Goal: Communication & Community: Answer question/provide support

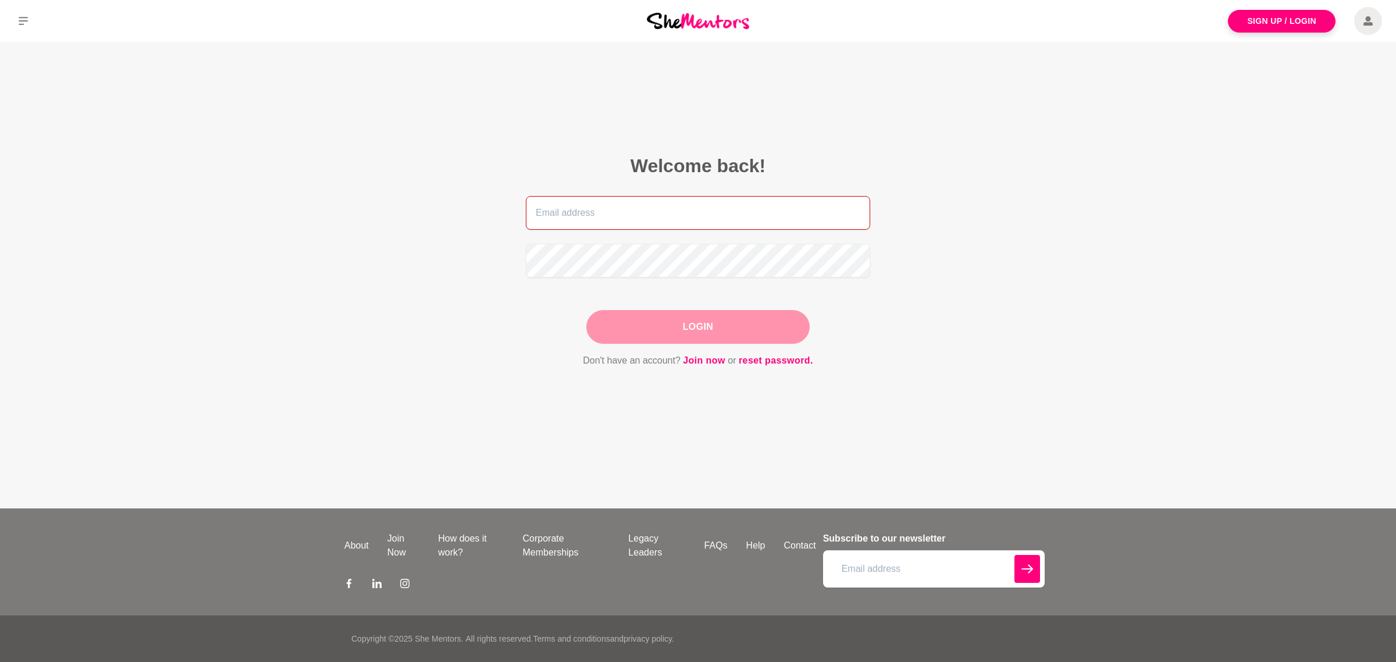
type input "[PERSON_NAME][EMAIL_ADDRESS][DOMAIN_NAME]"
click at [702, 335] on div "Login" at bounding box center [698, 327] width 223 height 34
click at [699, 324] on button "Login" at bounding box center [698, 327] width 223 height 34
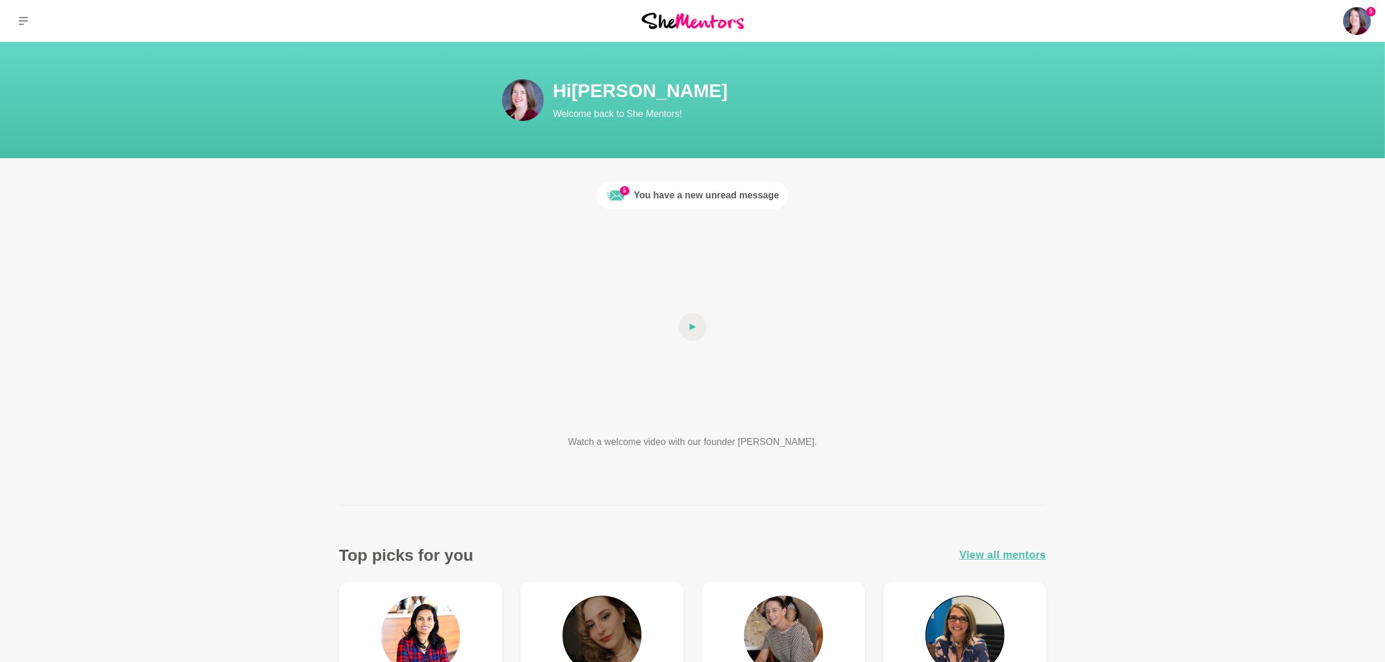
click at [754, 185] on link "5 You have a new unread message" at bounding box center [693, 196] width 192 height 28
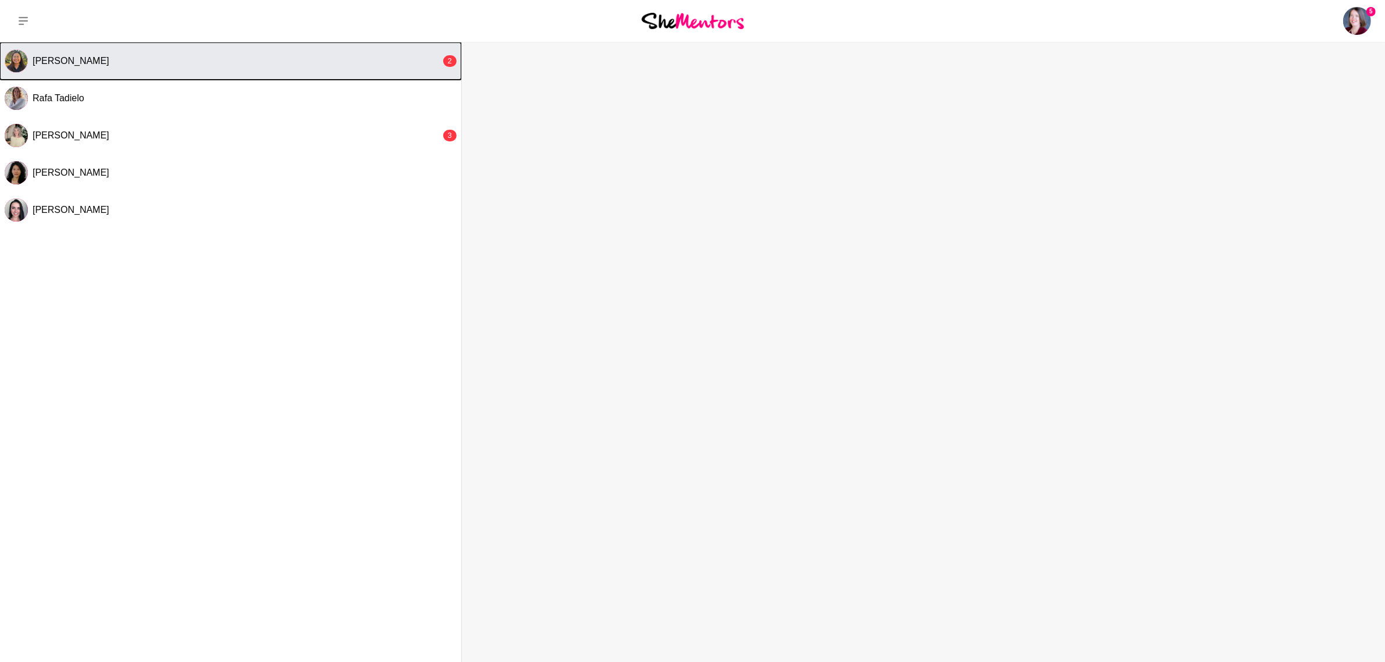
click at [282, 61] on div "Annie Reyes" at bounding box center [237, 61] width 408 height 12
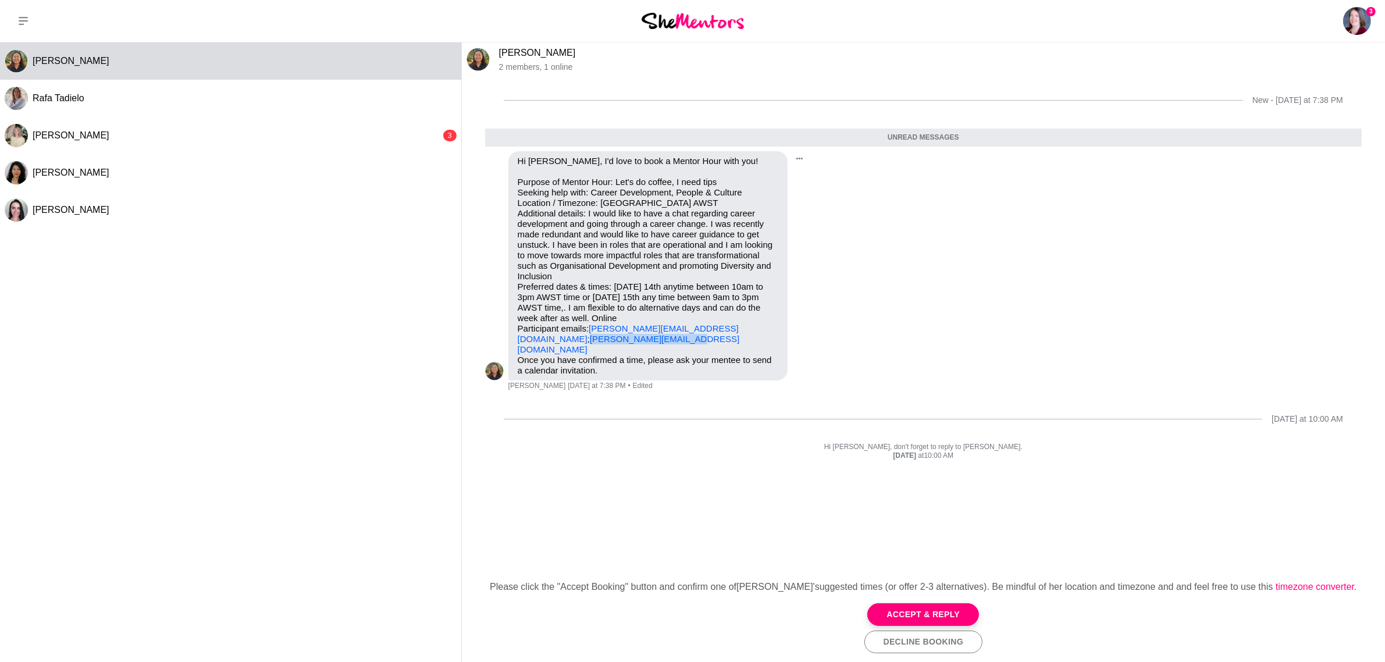
drag, startPoint x: 618, startPoint y: 335, endPoint x: 510, endPoint y: 339, distance: 108.3
click at [510, 339] on div "Hi Danielle Bejr, I'd love to book a Mentor Hour with you! Purpose of Mentor Ho…" at bounding box center [648, 265] width 279 height 229
copy link "annie.reyes8@gmail.com"
click at [922, 620] on button "Accept & Reply" at bounding box center [924, 614] width 112 height 23
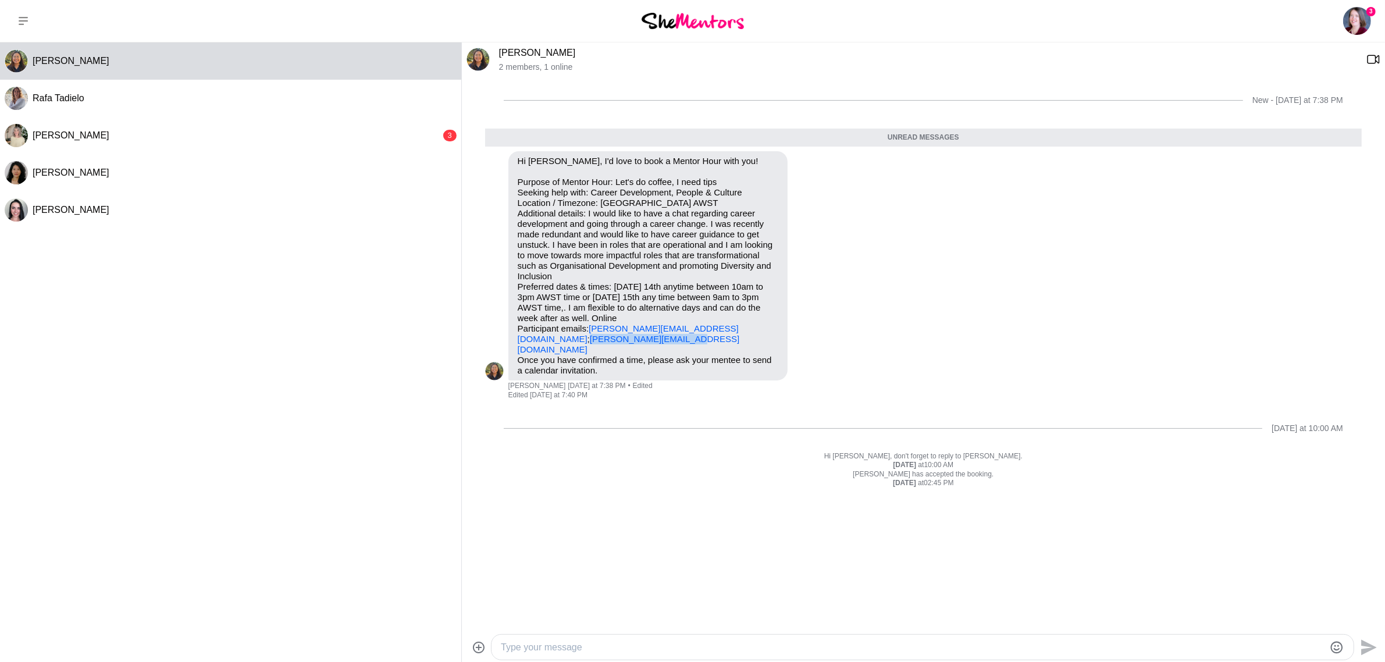
click at [530, 649] on textarea "Type your message" at bounding box center [913, 648] width 824 height 14
type textarea "Hi Annie"
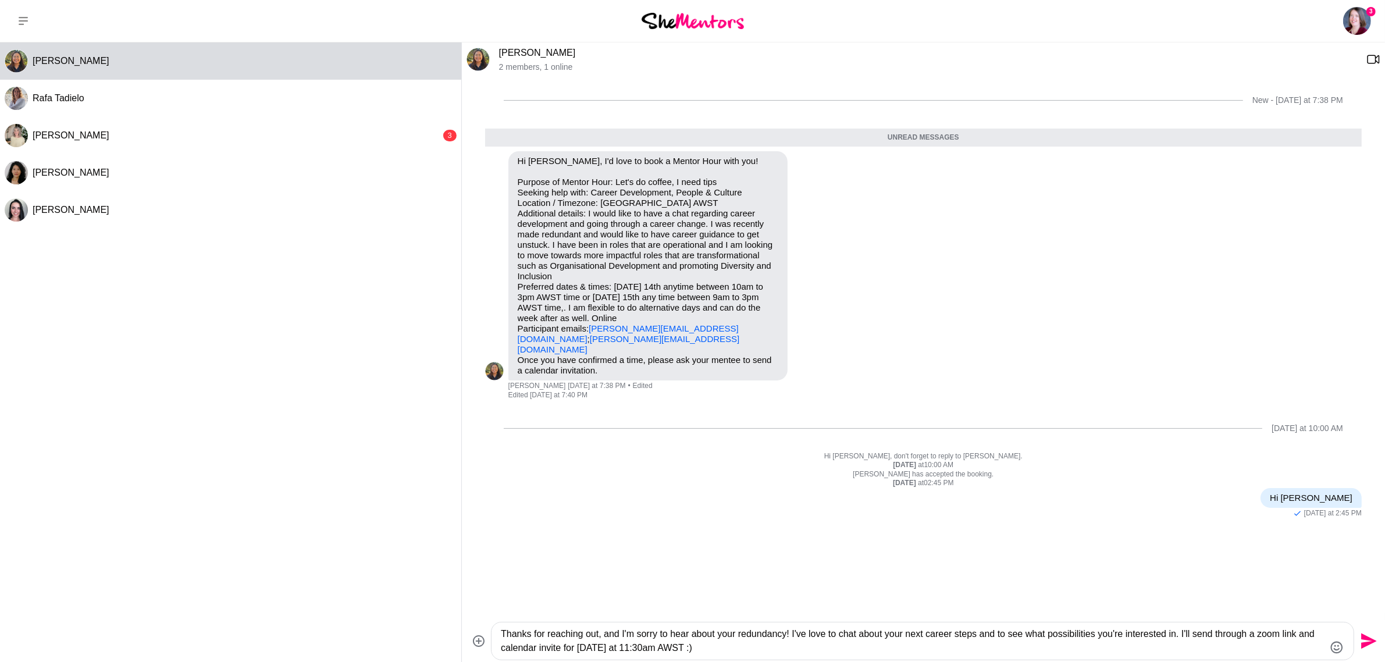
type textarea "Thanks for reaching out, and I'm sorry to hear about your redundancy! I've love…"
click at [1371, 640] on icon "Send" at bounding box center [1370, 642] width 16 height 16
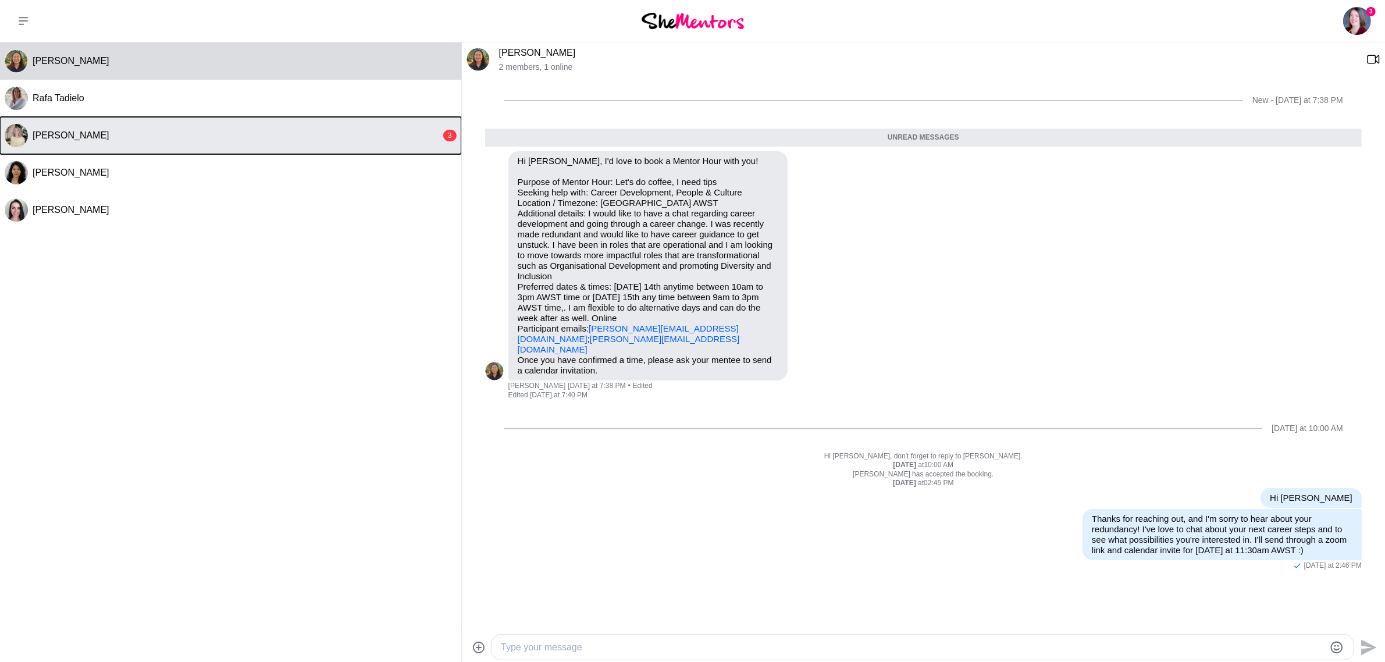
click at [228, 138] on div "[PERSON_NAME]" at bounding box center [237, 136] width 408 height 12
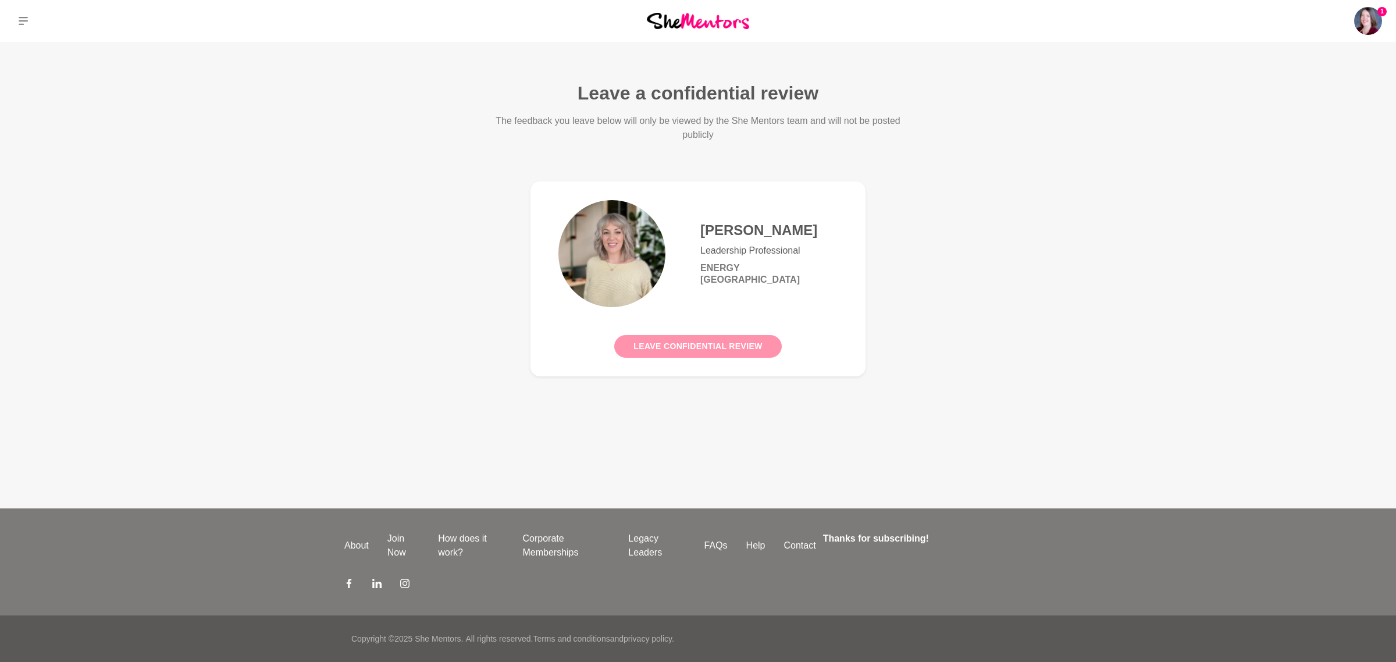
click at [700, 348] on button "Leave confidential review" at bounding box center [697, 346] width 167 height 23
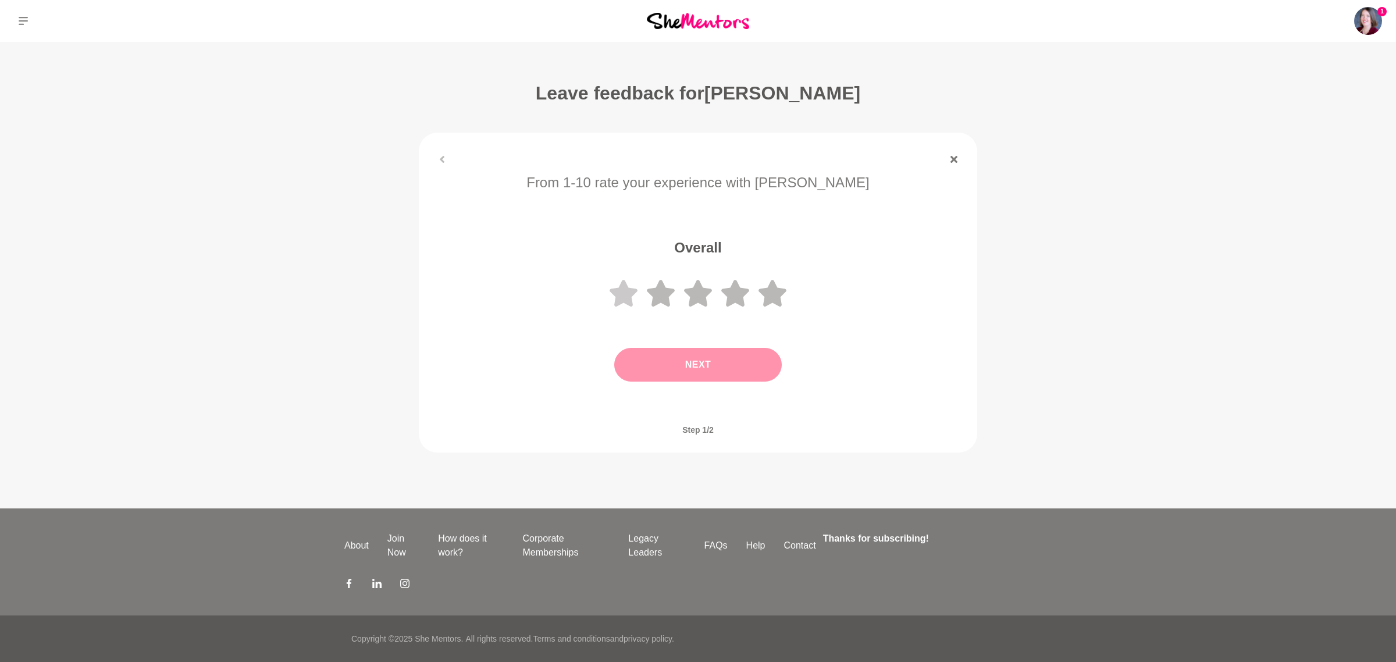
click at [629, 294] on icon at bounding box center [624, 293] width 28 height 27
click at [674, 348] on button "Next" at bounding box center [698, 365] width 168 height 34
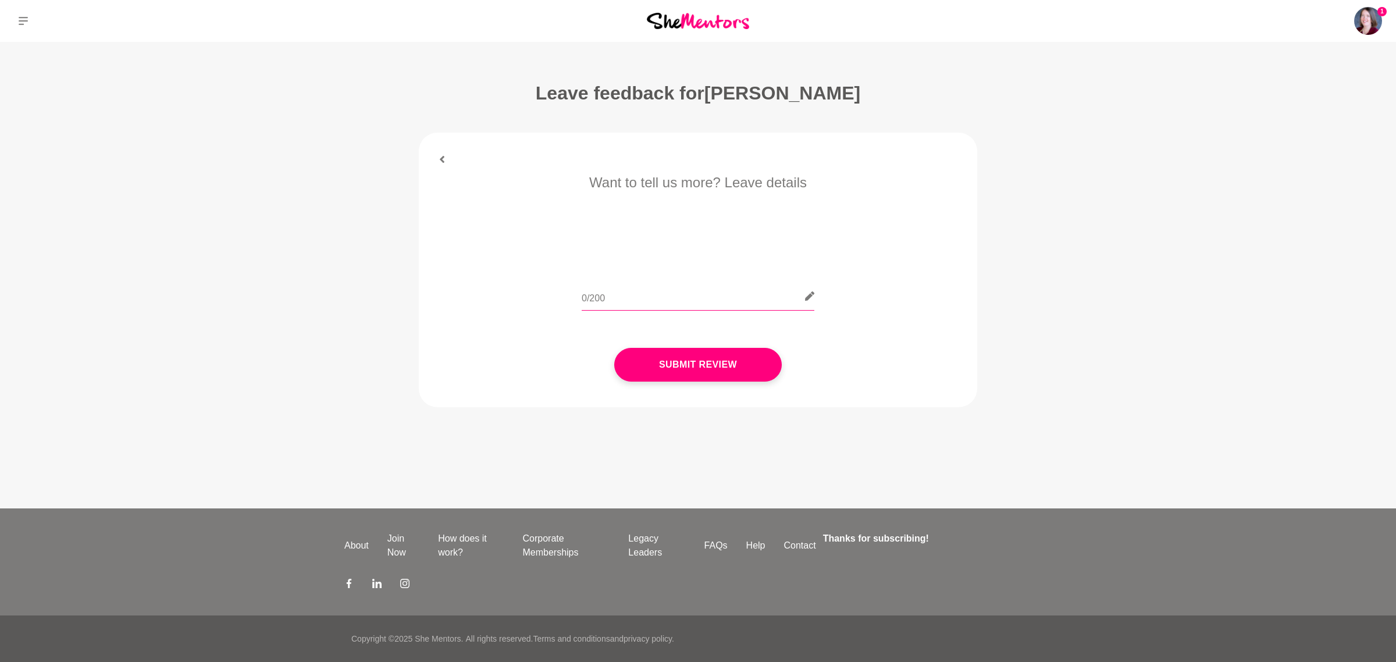
click at [635, 294] on input "text" at bounding box center [698, 296] width 233 height 29
type input "Unfortunately I did not hear back from [PERSON_NAME] and my request was neither…"
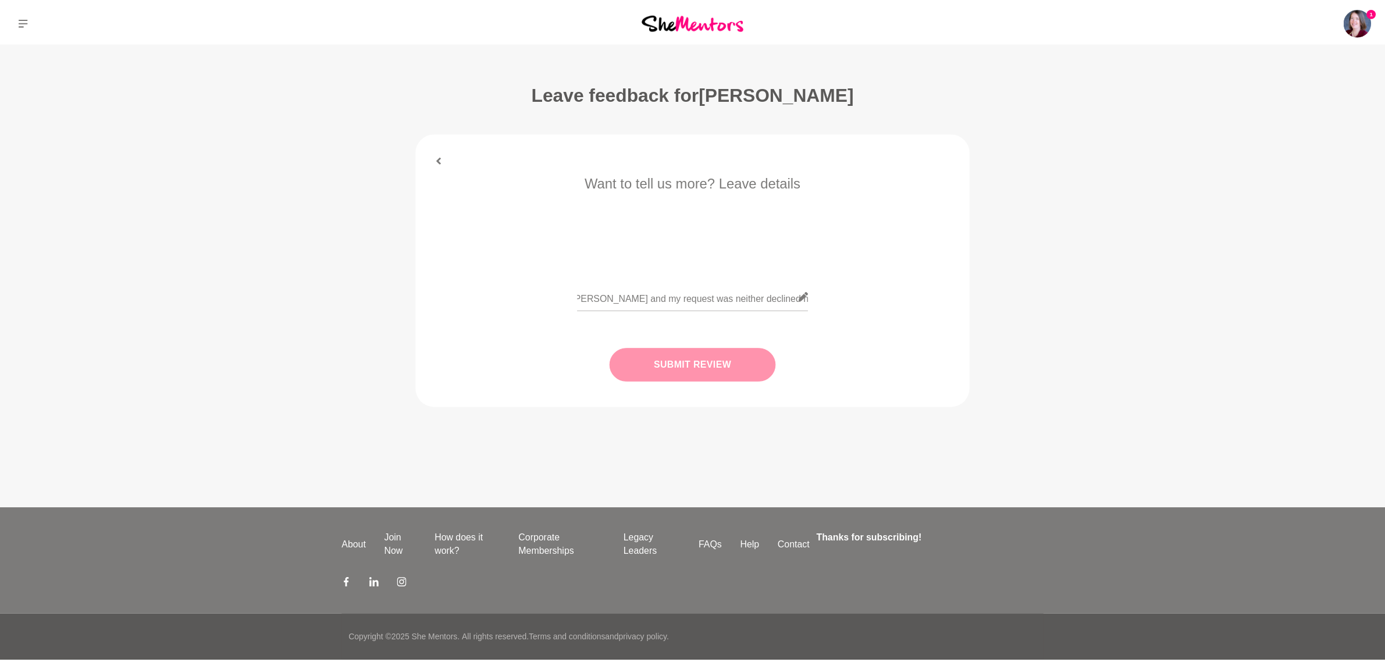
scroll to position [0, 0]
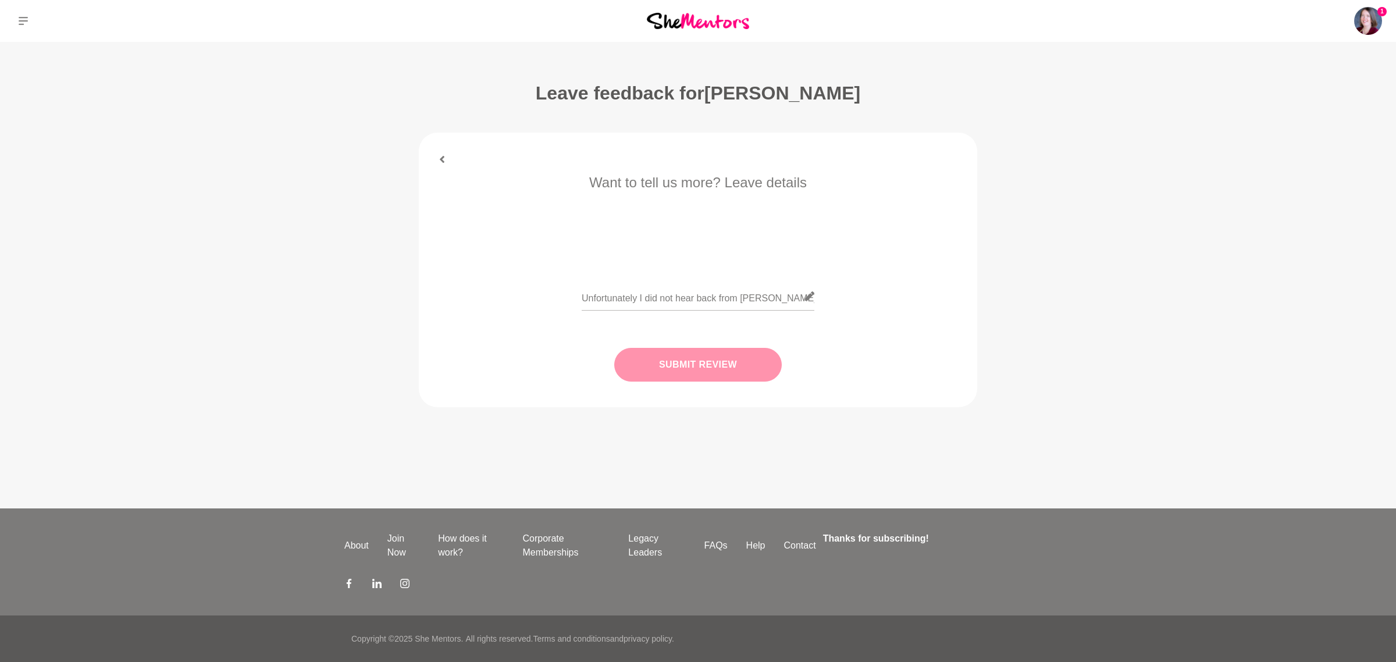
click at [720, 378] on button "Submit Review" at bounding box center [698, 365] width 168 height 34
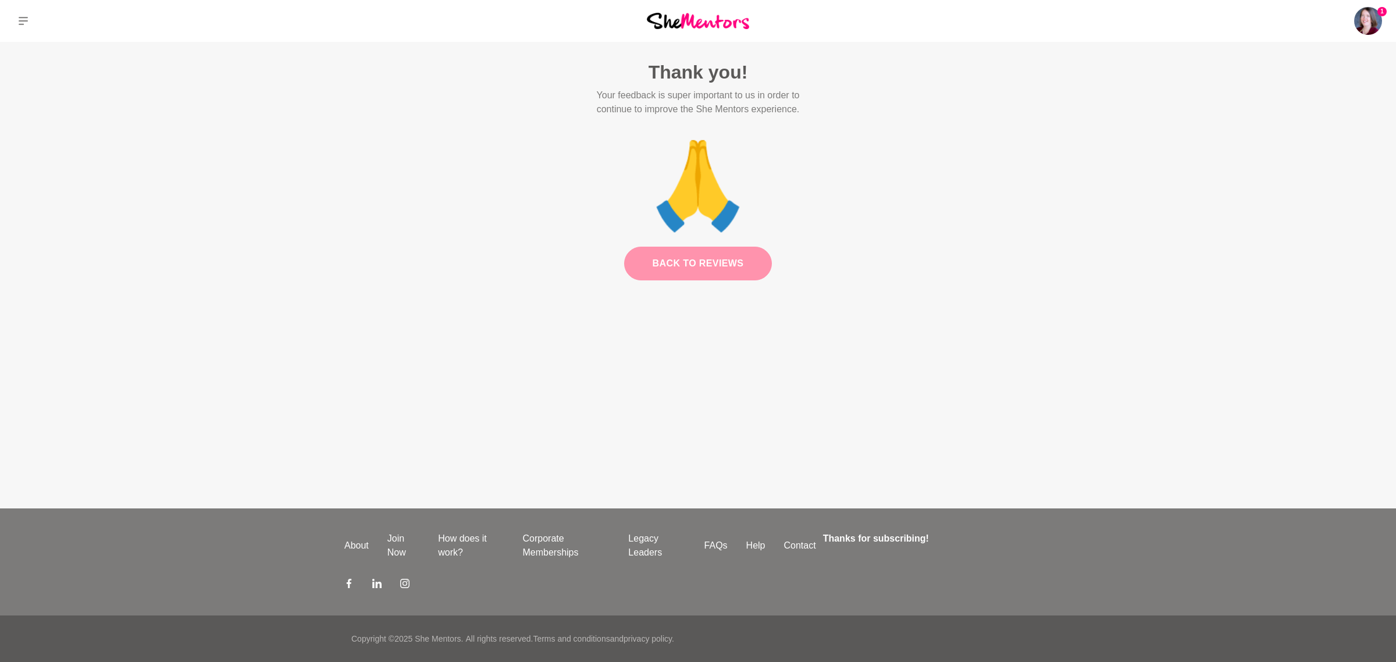
click at [703, 263] on link "Back to Reviews" at bounding box center [698, 264] width 148 height 34
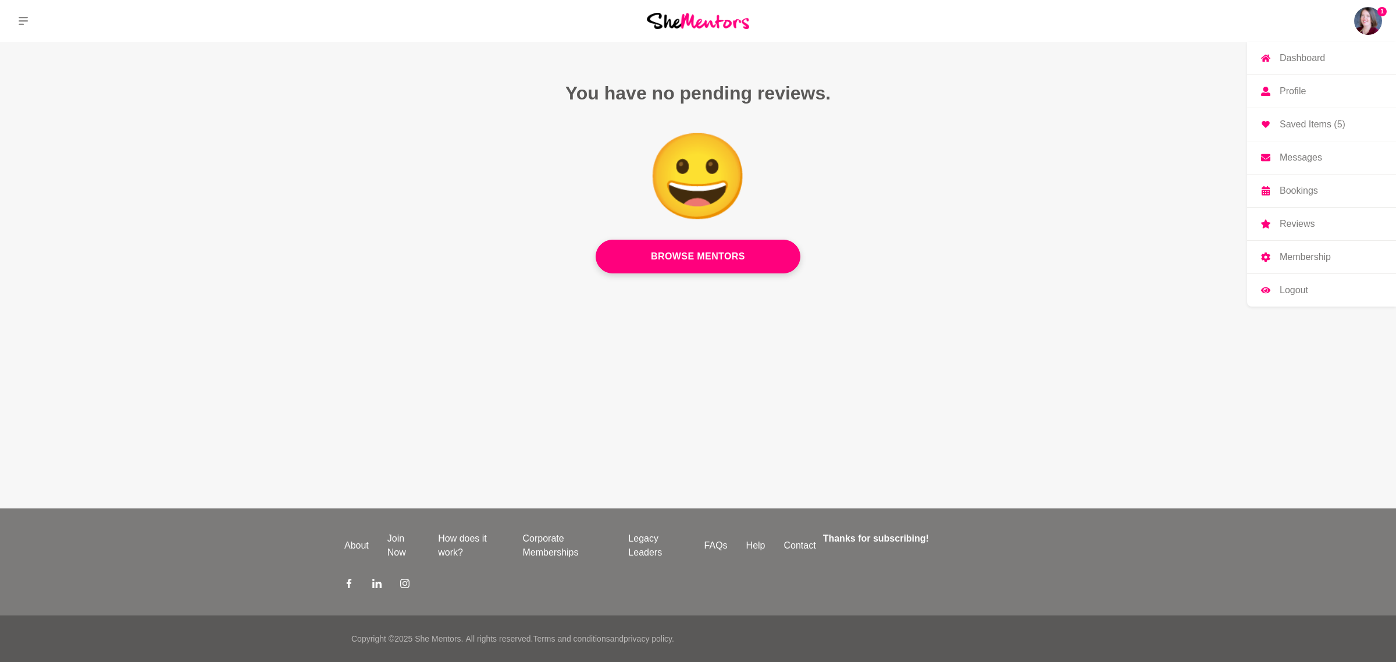
click at [1367, 21] on img at bounding box center [1369, 21] width 28 height 28
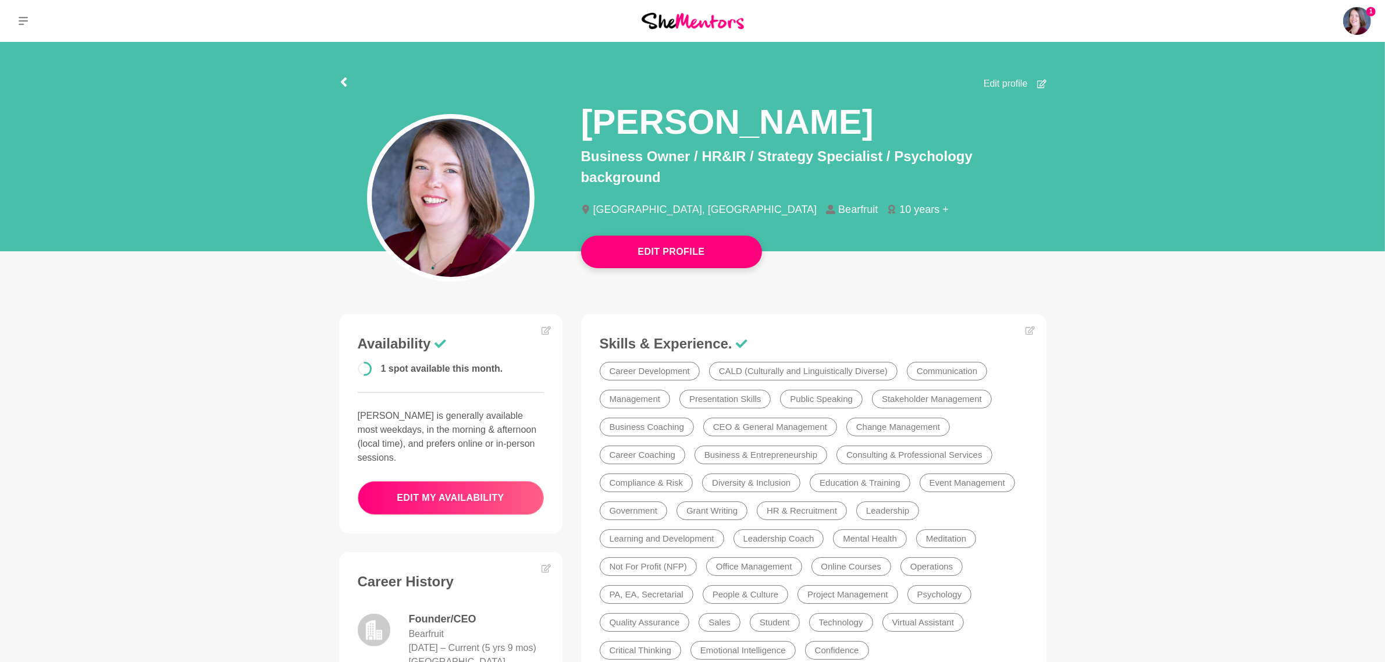
click at [492, 492] on button "edit my availability" at bounding box center [451, 498] width 186 height 34
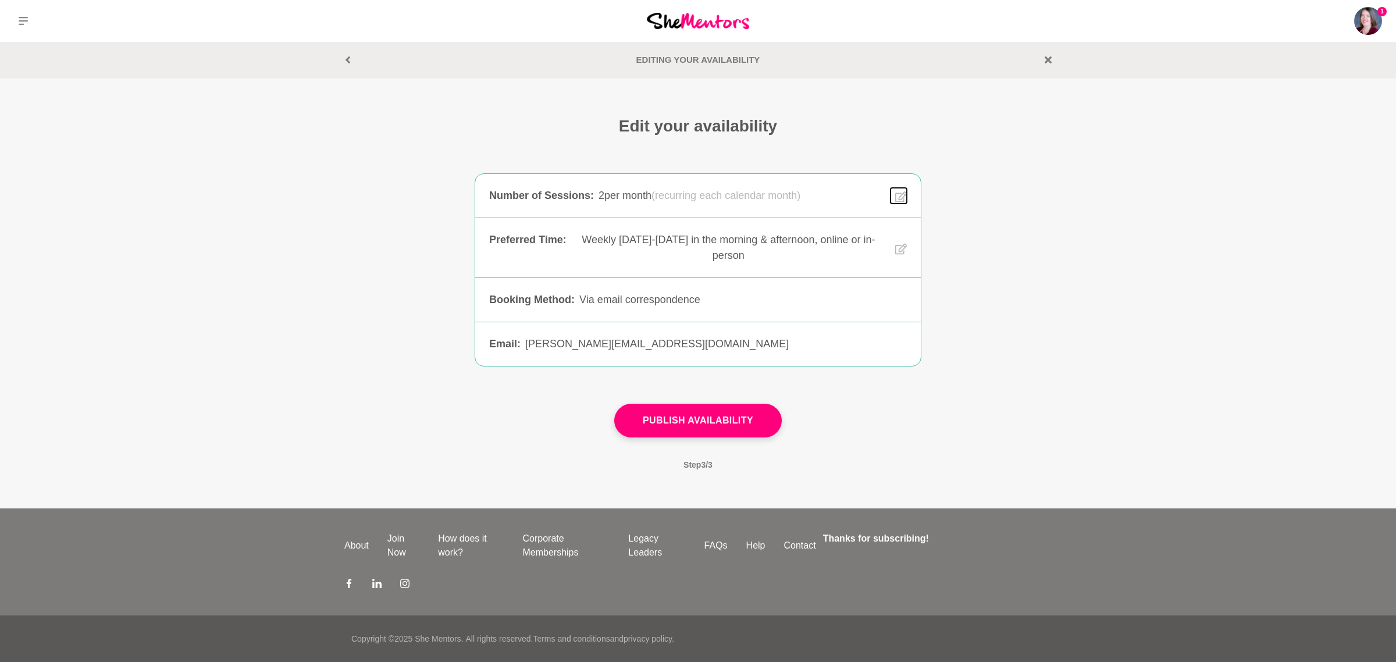
click at [900, 195] on icon at bounding box center [901, 196] width 12 height 13
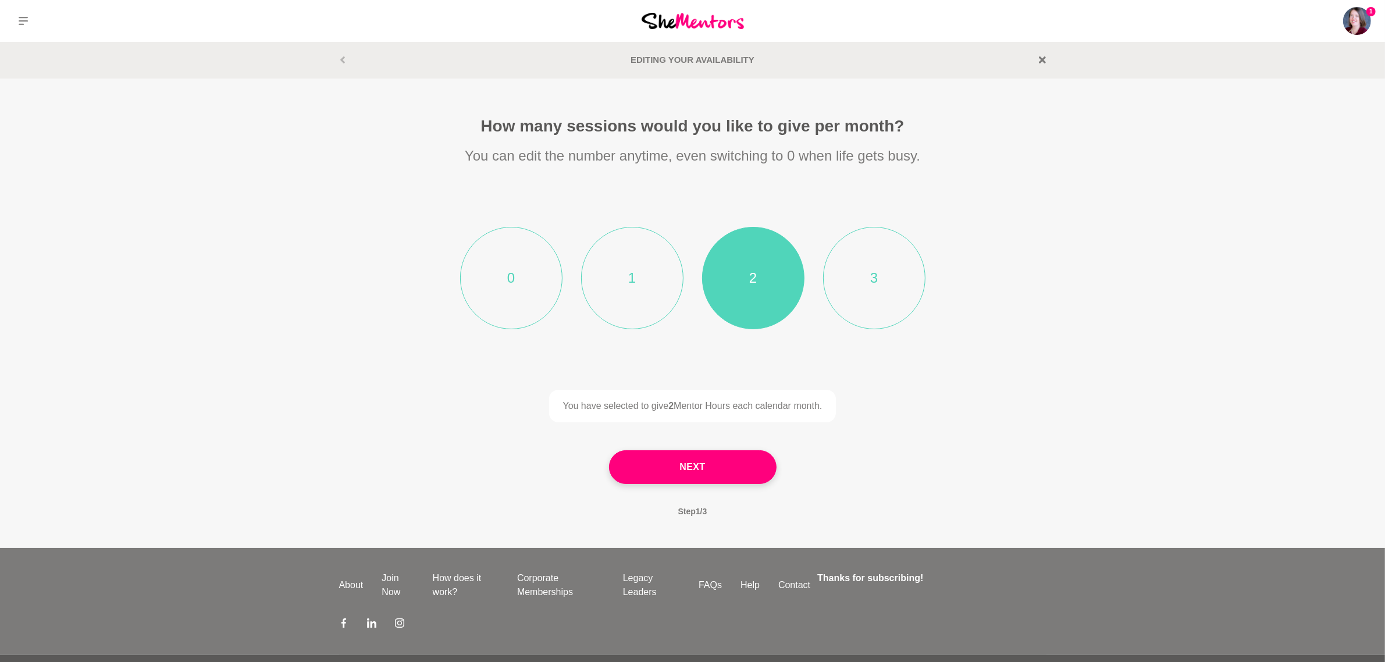
click at [507, 263] on li "0" at bounding box center [511, 278] width 102 height 102
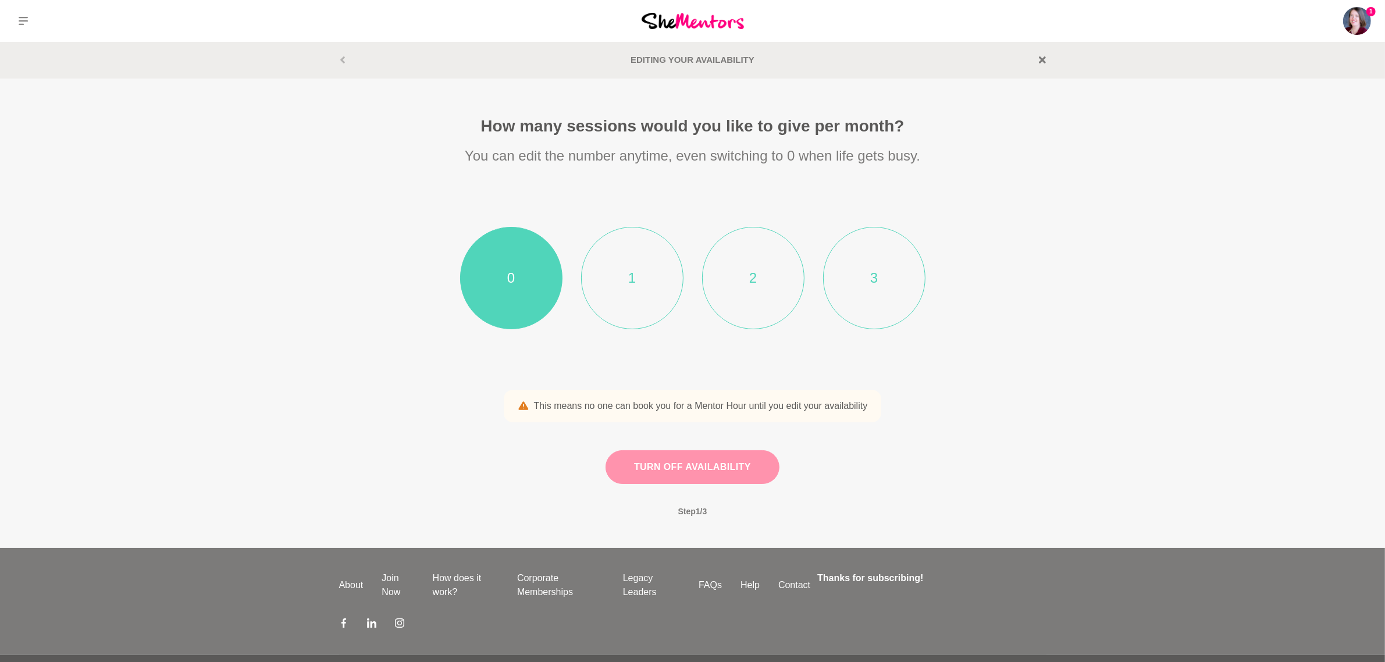
click at [752, 470] on button "Turn off availability" at bounding box center [693, 467] width 174 height 34
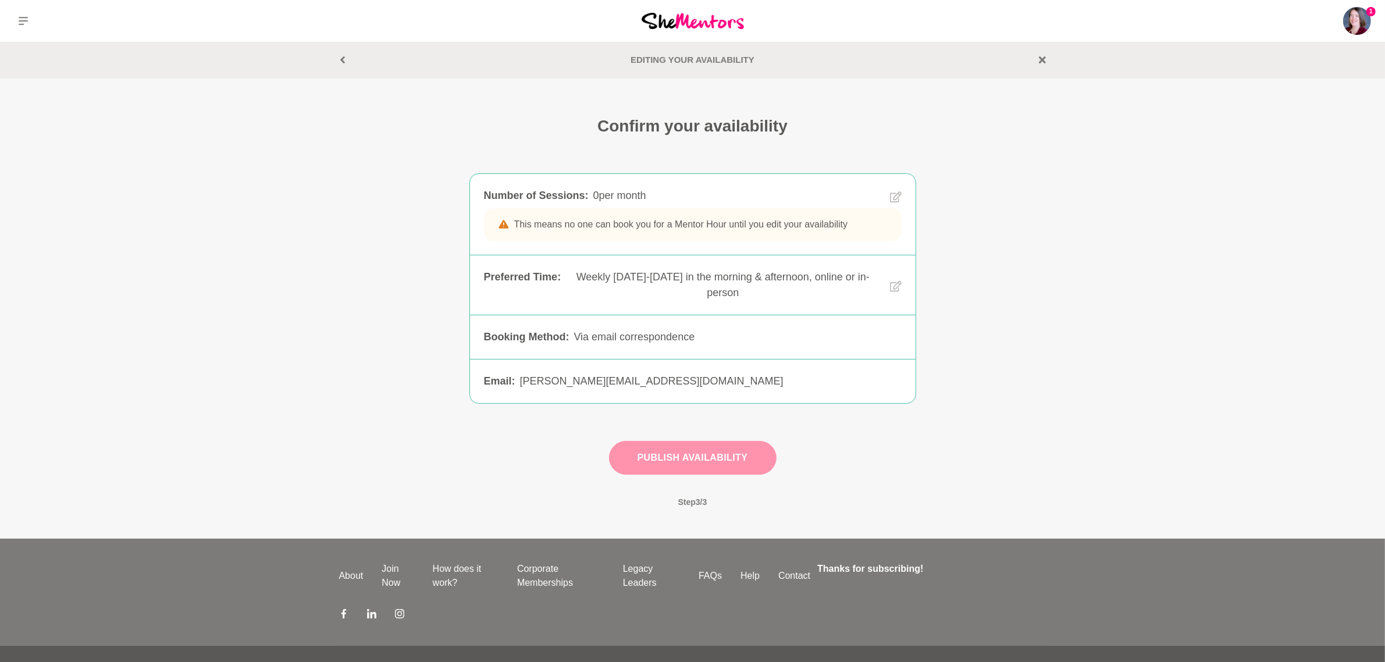
click at [746, 465] on button "Publish Availability" at bounding box center [693, 458] width 168 height 34
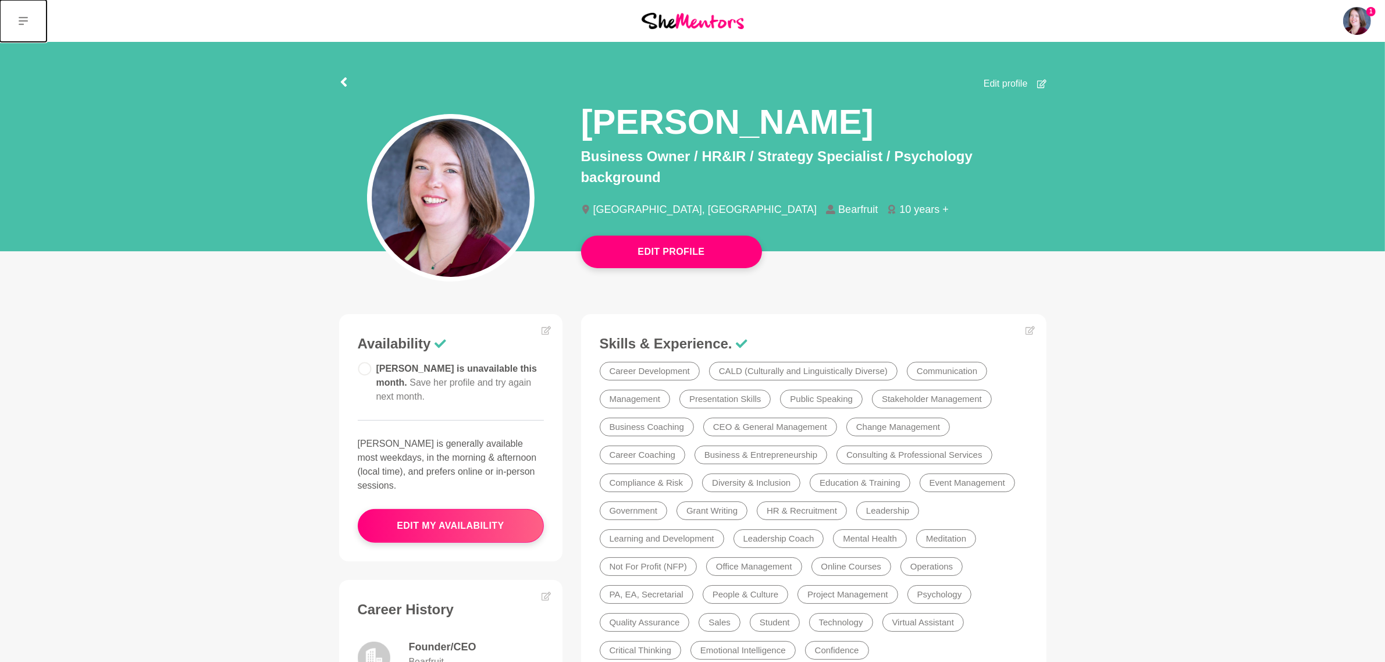
click at [25, 13] on button at bounding box center [23, 21] width 47 height 42
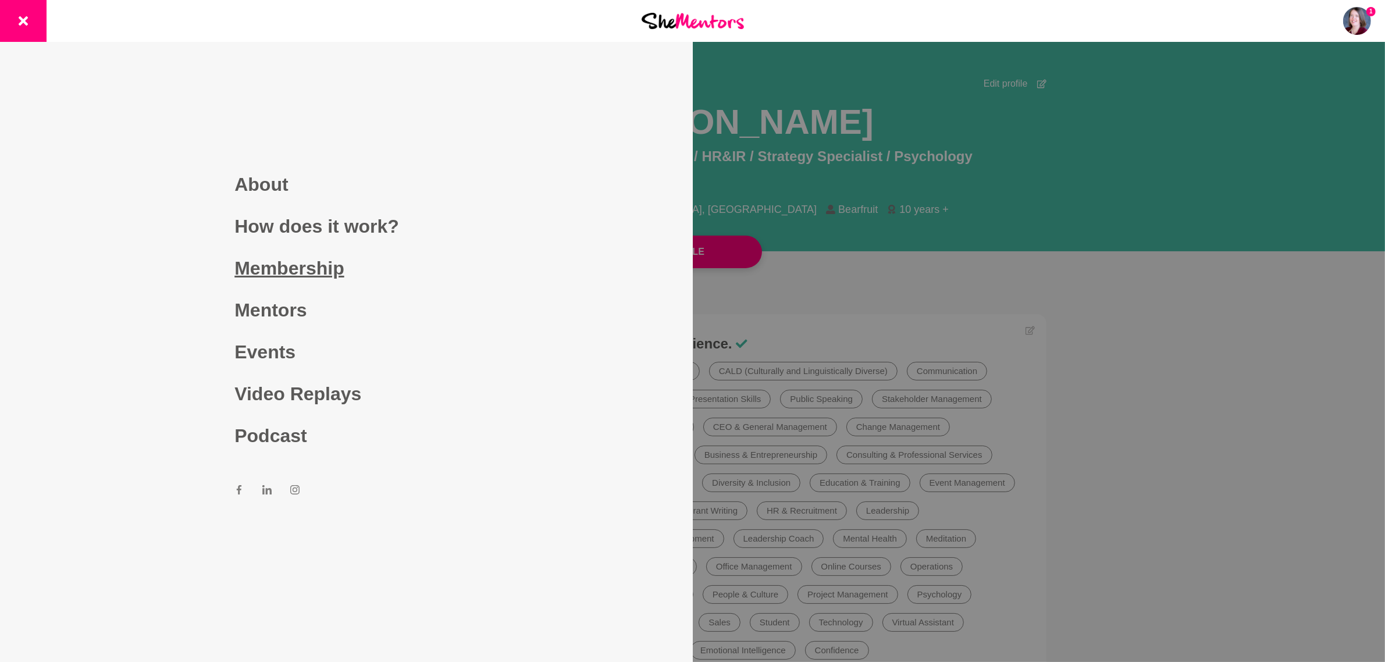
click at [285, 273] on link "Membership" at bounding box center [345, 268] width 223 height 42
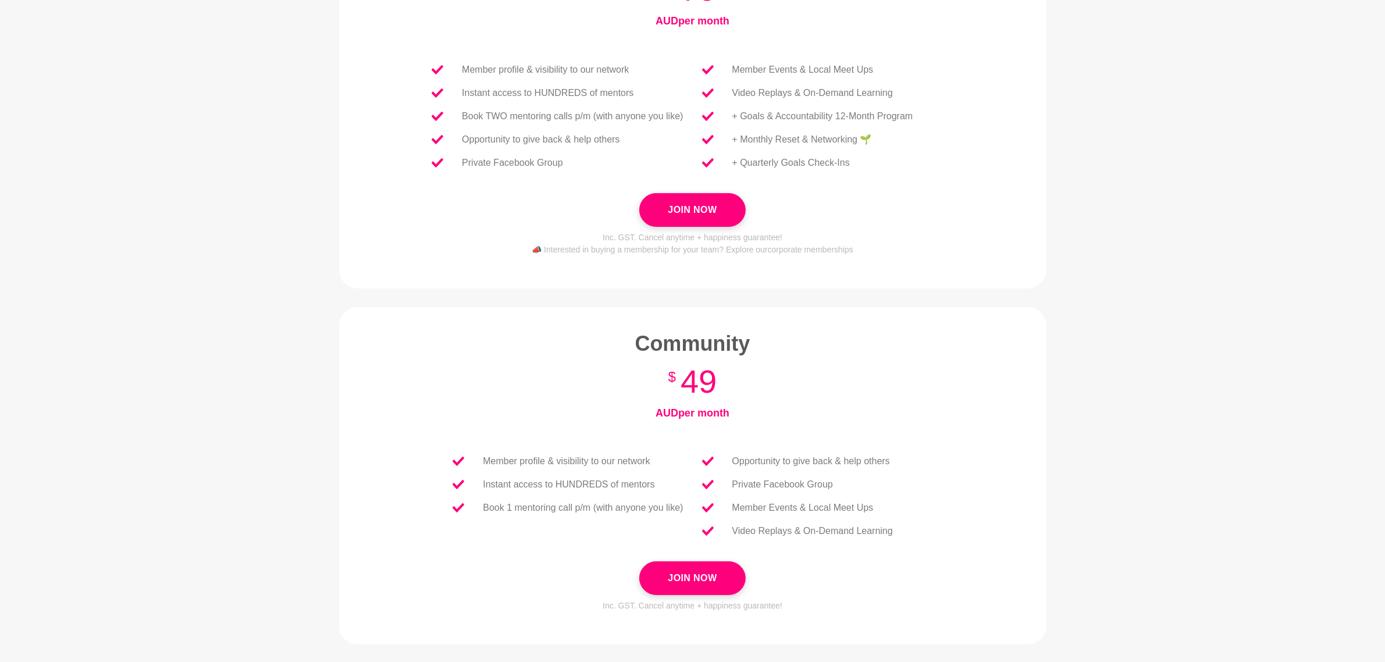
scroll to position [309, 0]
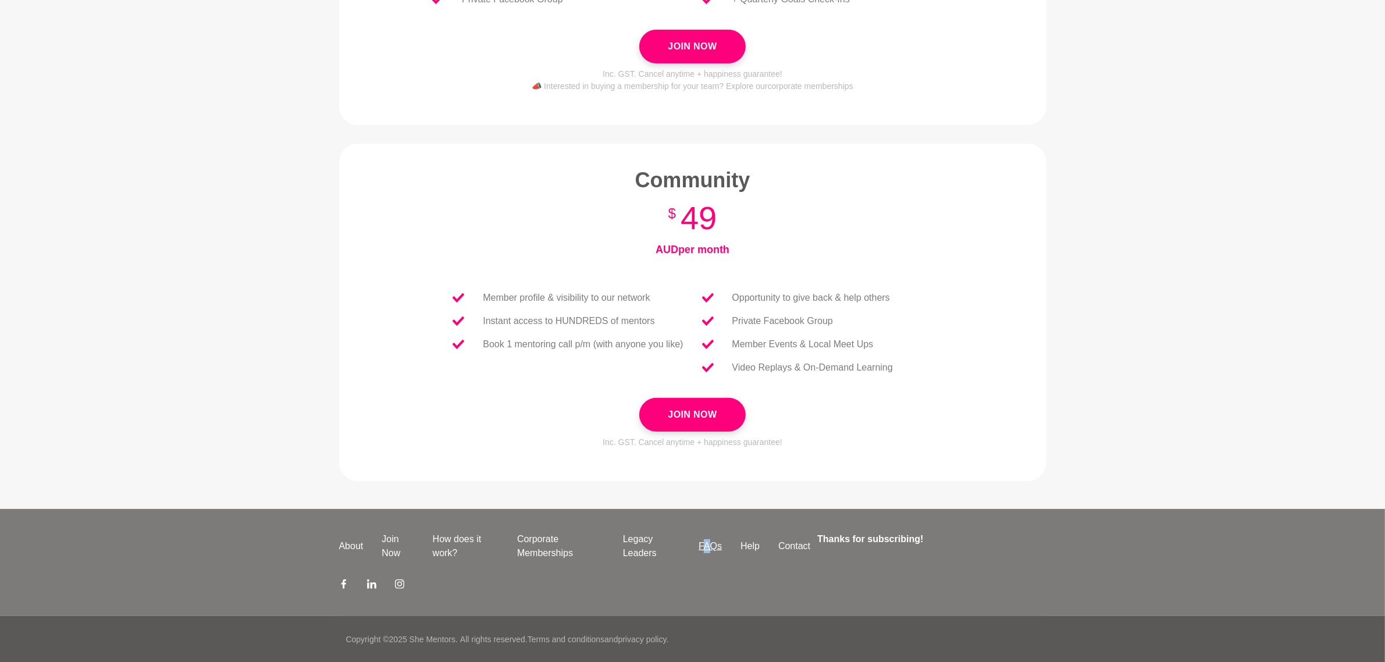
drag, startPoint x: 707, startPoint y: 554, endPoint x: 712, endPoint y: 545, distance: 9.9
click at [708, 554] on ul "About Join Now How does it work? Corporate Memberships Legacy Leaders FAQs Help…" at bounding box center [575, 546] width 491 height 28
click at [713, 542] on link "FAQs" at bounding box center [711, 546] width 42 height 14
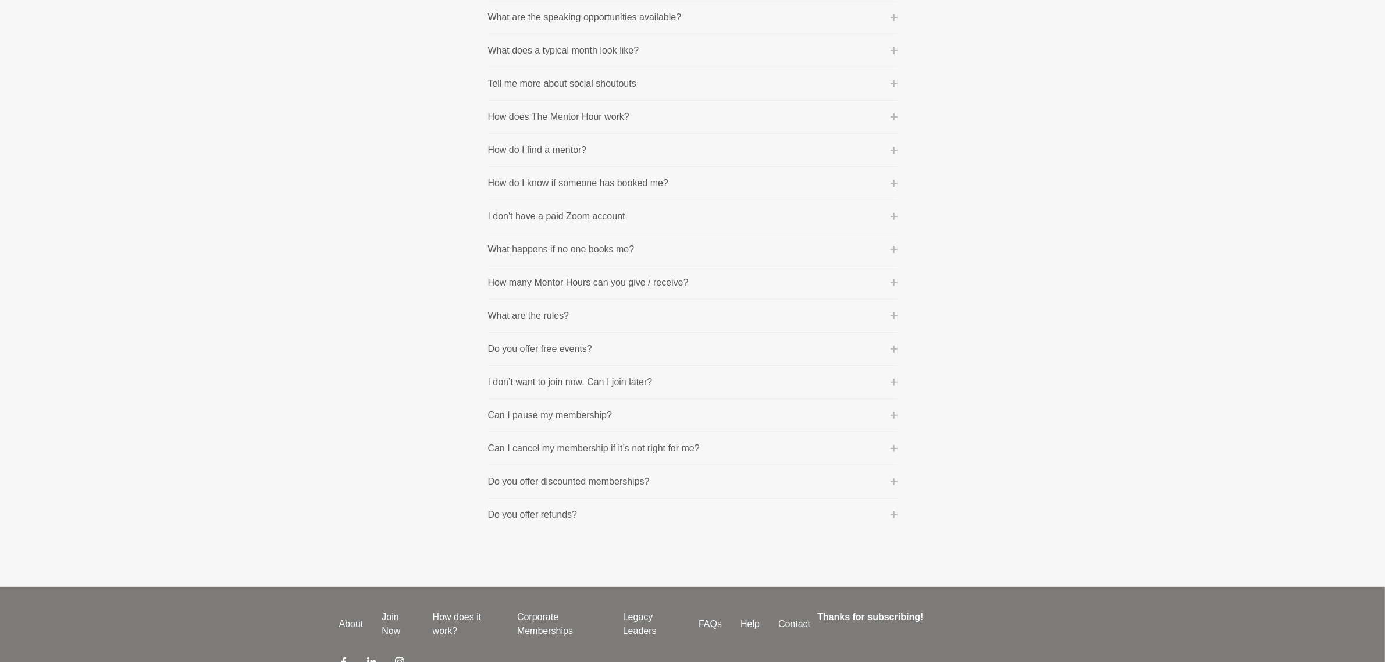
scroll to position [436, 0]
click at [894, 418] on icon at bounding box center [894, 414] width 7 height 7
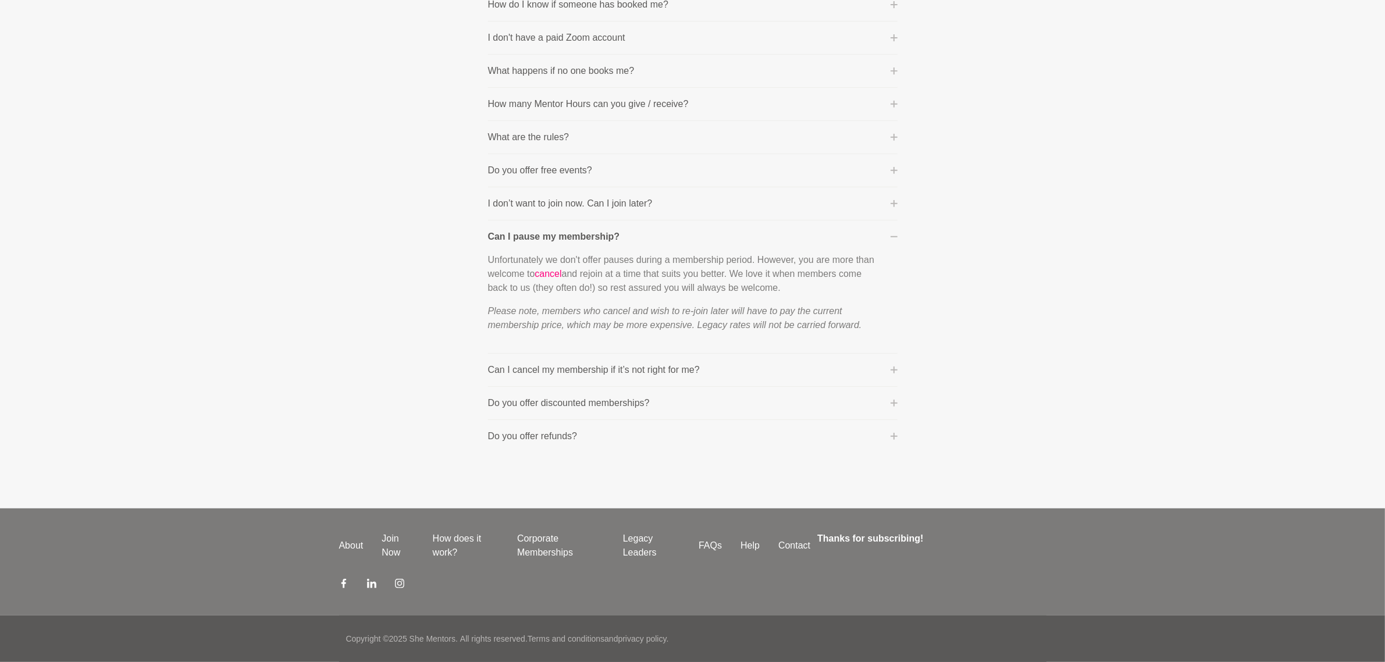
scroll to position [617, 0]
click at [877, 367] on button "Can I cancel my membership if it’s not right for me?" at bounding box center [693, 370] width 410 height 14
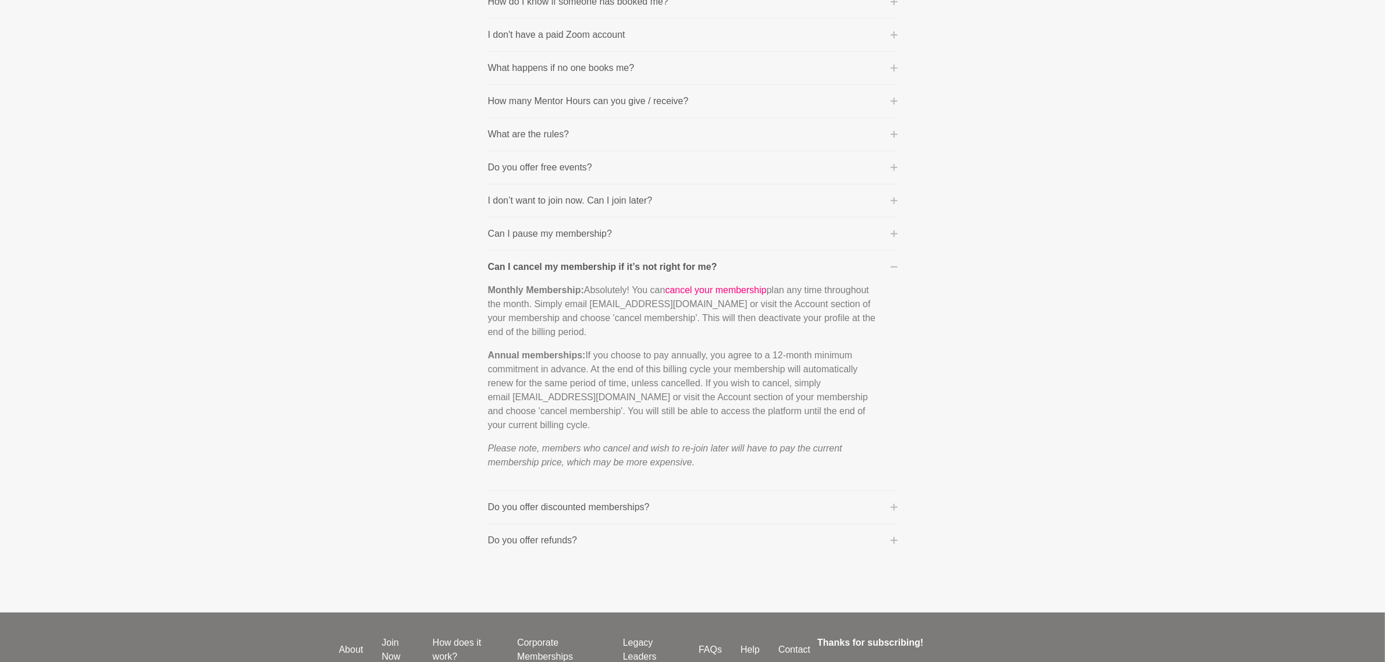
click at [717, 507] on button "Do you offer discounted memberships?" at bounding box center [693, 507] width 410 height 14
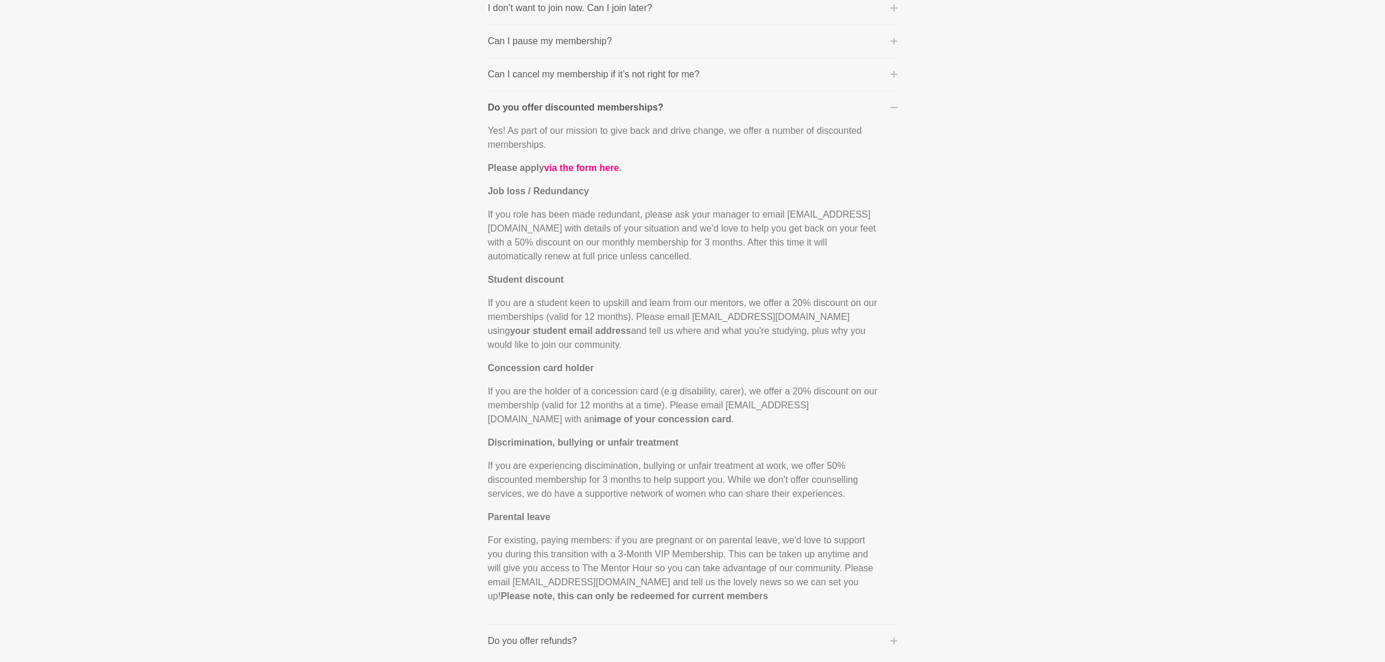
scroll to position [835, 0]
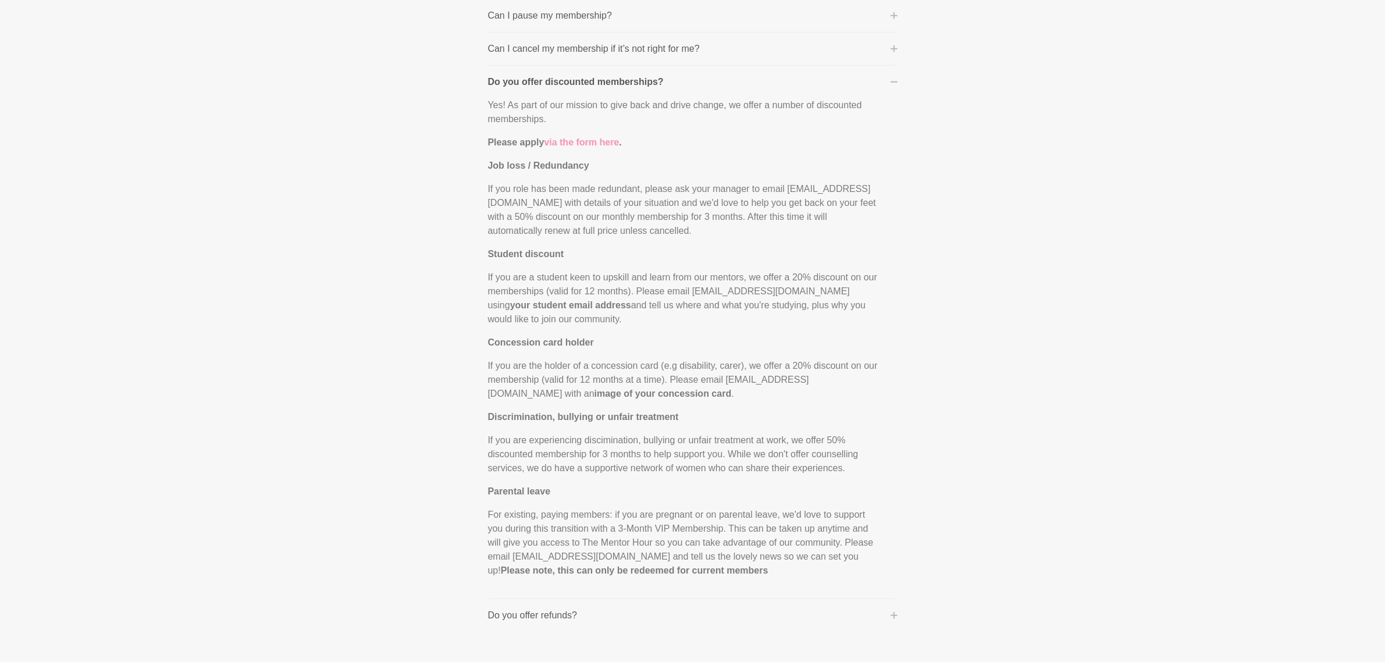
click at [600, 146] on link "via the form here" at bounding box center [581, 142] width 75 height 10
